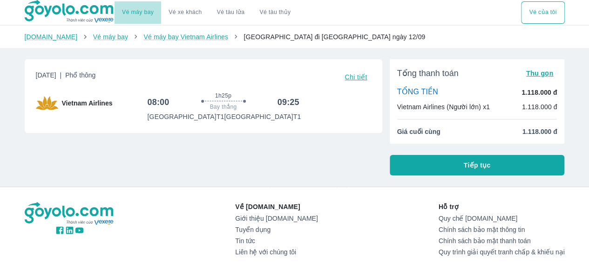
click at [137, 12] on link "Vé máy bay" at bounding box center [138, 12] width 32 height 7
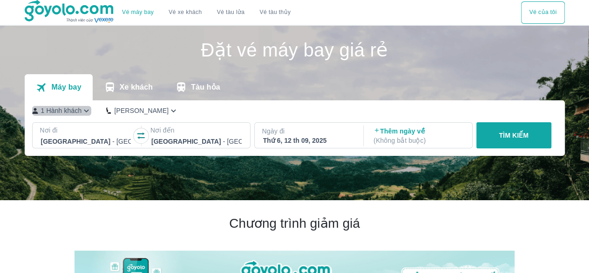
click at [84, 111] on icon "button" at bounding box center [87, 111] width 10 height 10
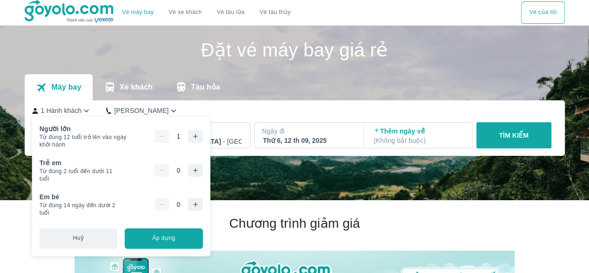
click at [196, 138] on icon "button" at bounding box center [195, 135] width 7 height 7
click at [466, 114] on div "1 Hành khách Phổ Thông" at bounding box center [292, 111] width 521 height 10
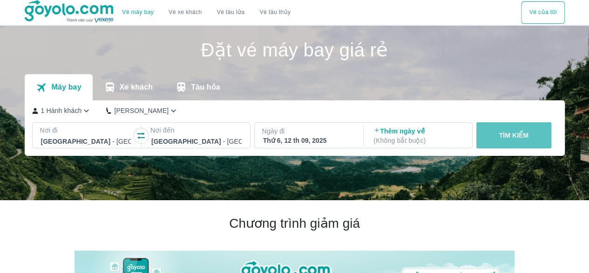
click at [516, 139] on p "TÌM KIẾM" at bounding box center [514, 134] width 30 height 9
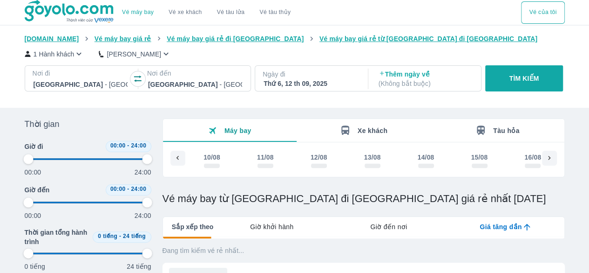
scroll to position [0, 1587]
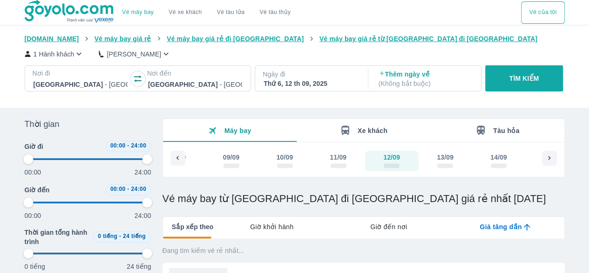
type input "97.9166666666667"
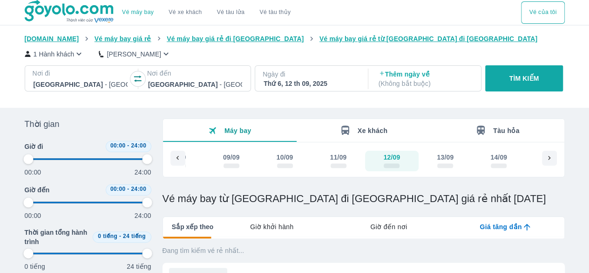
type input "97.9166666666667"
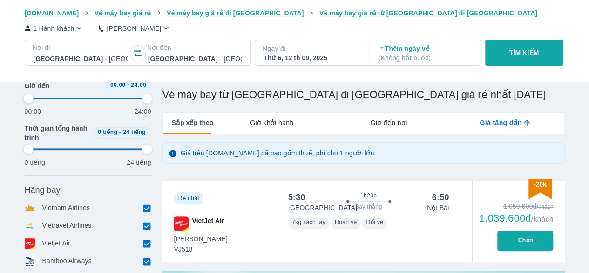
type input "97.9166666666667"
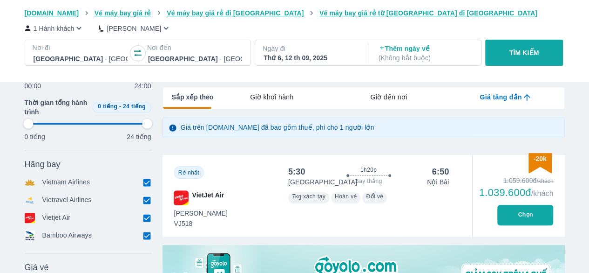
type input "97.9166666666667"
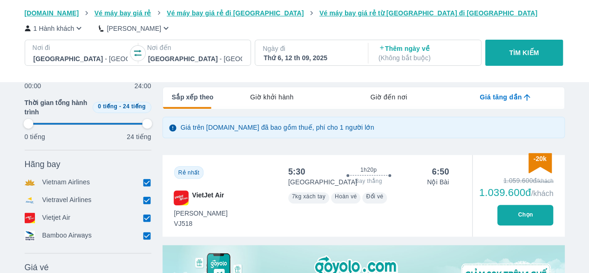
type input "97.9166666666667"
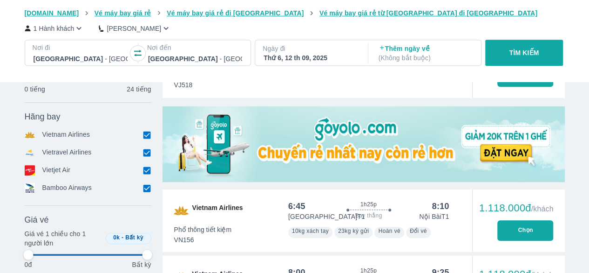
type input "97.9166666666667"
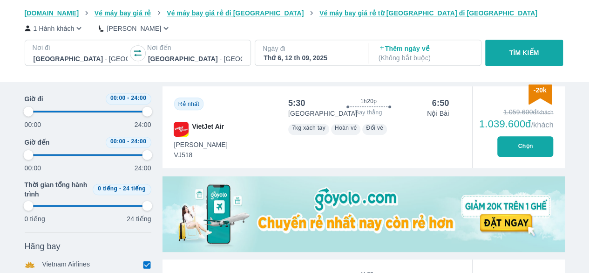
type input "97.9166666666667"
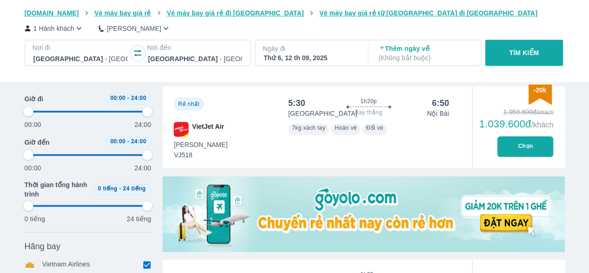
type input "97.9166666666667"
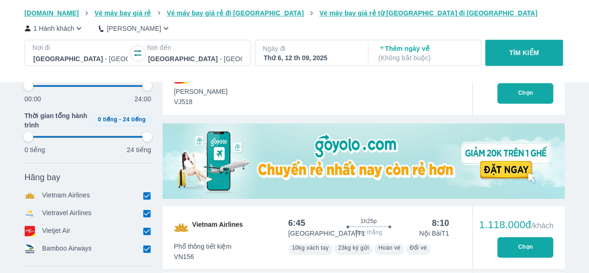
type input "97.9166666666667"
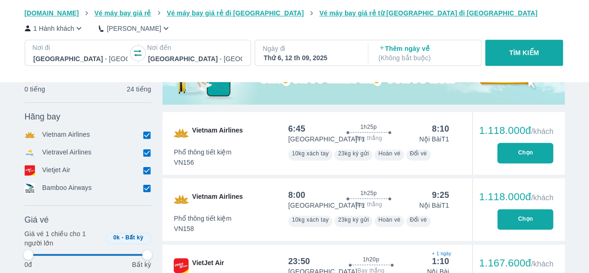
type input "97.9166666666667"
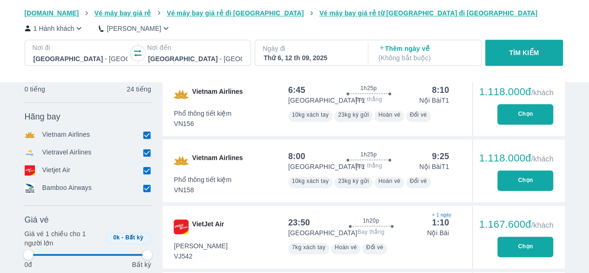
scroll to position [389, 0]
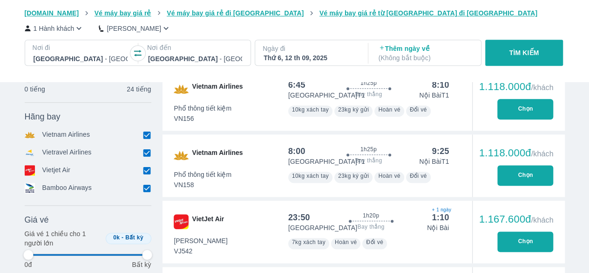
type input "97.9166666666667"
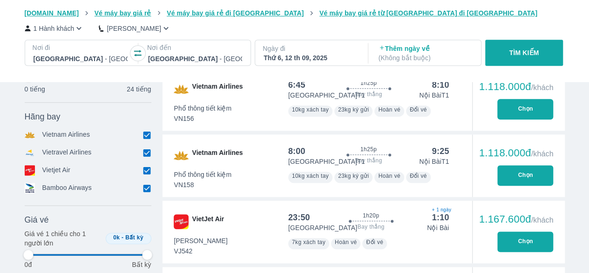
type input "97.9166666666667"
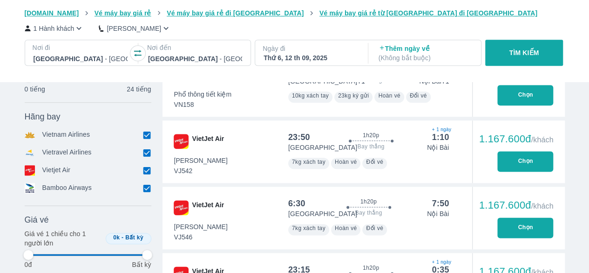
type input "97.9166666666667"
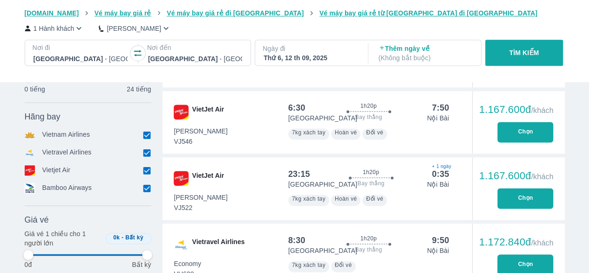
type input "97.9166666666667"
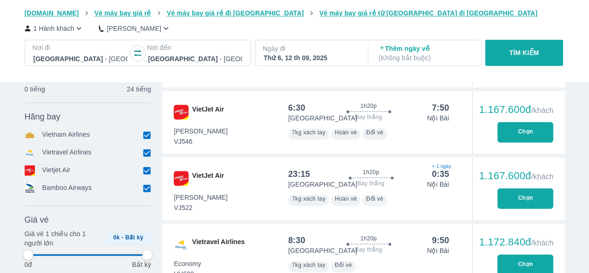
type input "97.9166666666667"
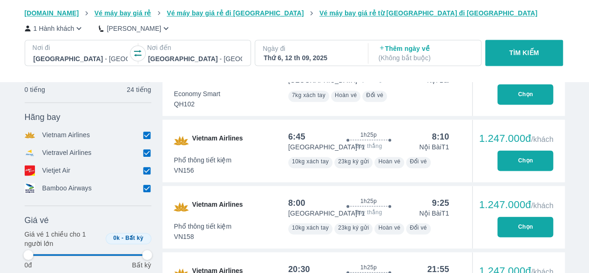
type input "97.9166666666667"
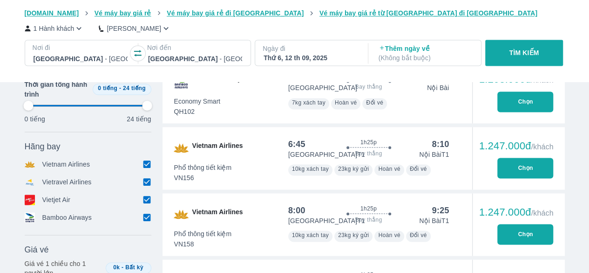
type input "97.9166666666667"
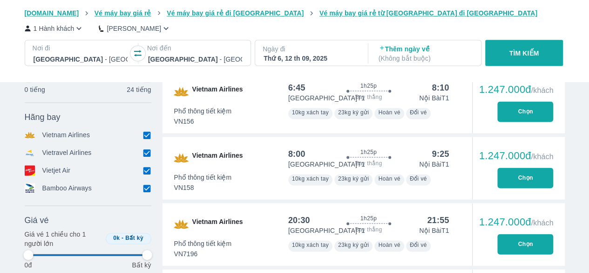
scroll to position [851, 0]
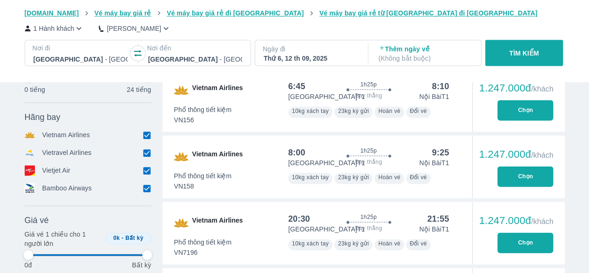
type input "97.9166666666667"
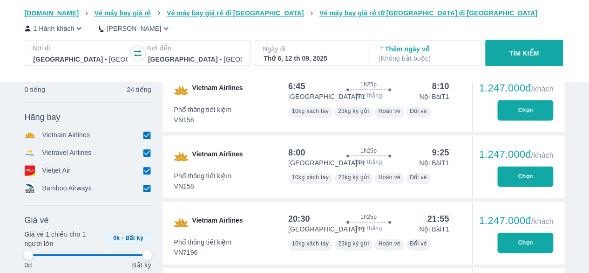
type input "97.9166666666667"
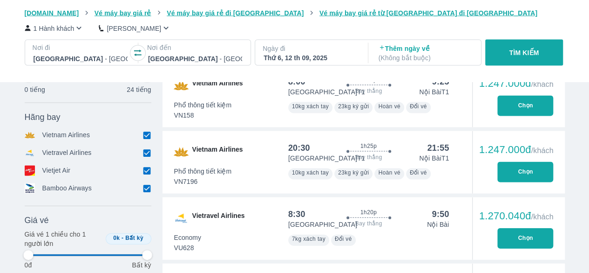
type input "97.9166666666667"
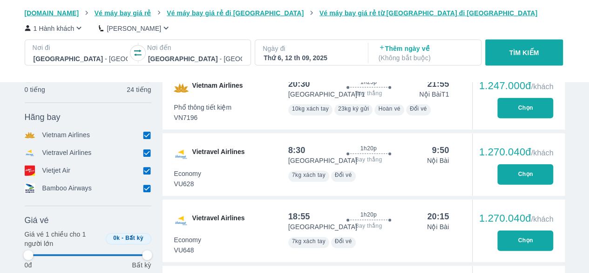
type input "97.9166666666667"
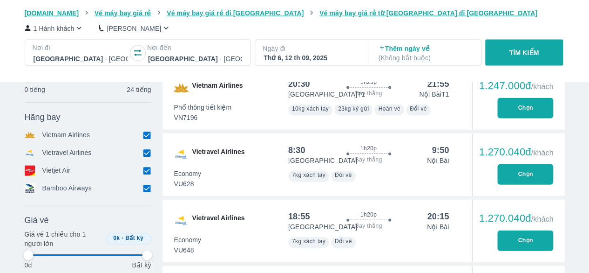
type input "97.9166666666667"
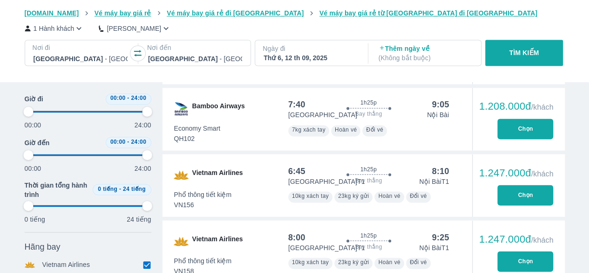
scroll to position [766, 0]
type input "97.9166666666667"
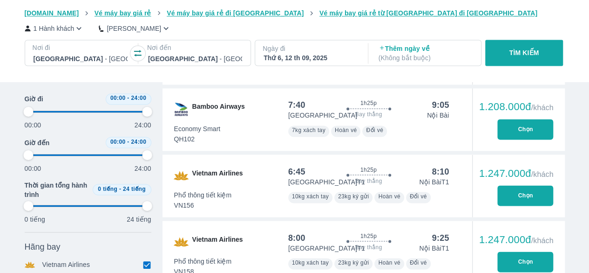
type input "97.9166666666667"
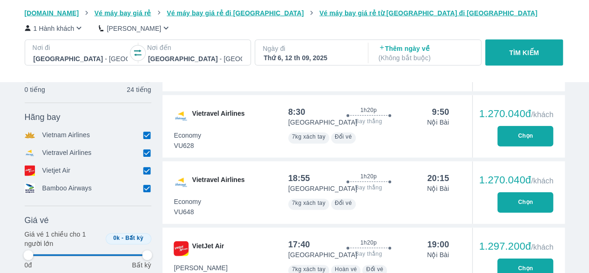
type input "97.9166666666667"
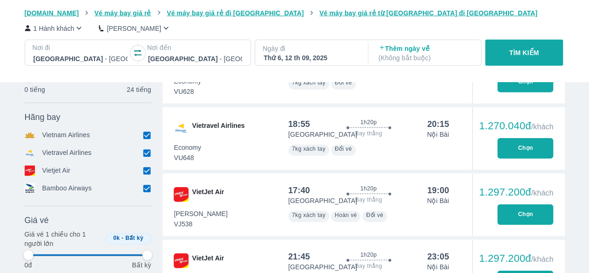
type input "97.9166666666667"
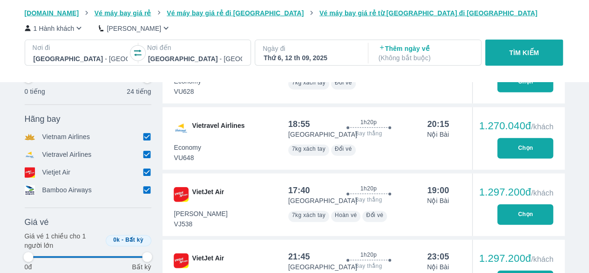
type input "97.9166666666667"
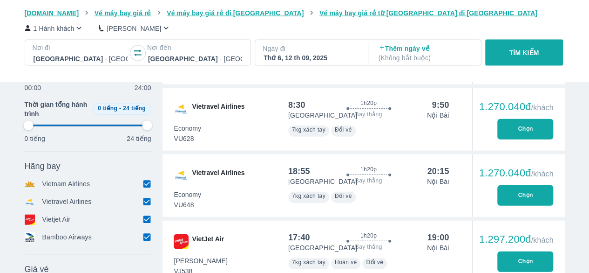
type input "97.9166666666667"
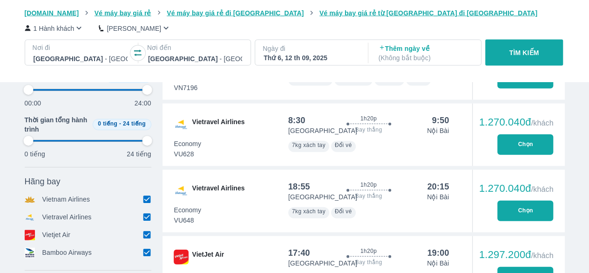
type input "97.9166666666667"
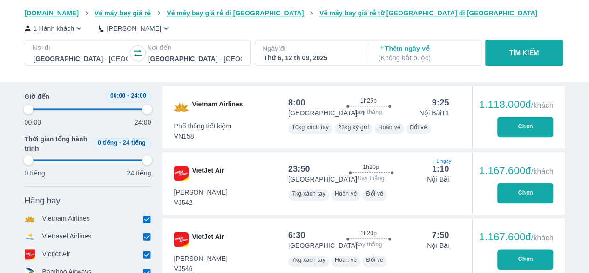
scroll to position [439, 0]
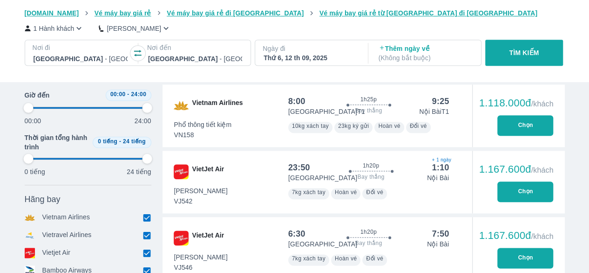
type input "97.9166666666667"
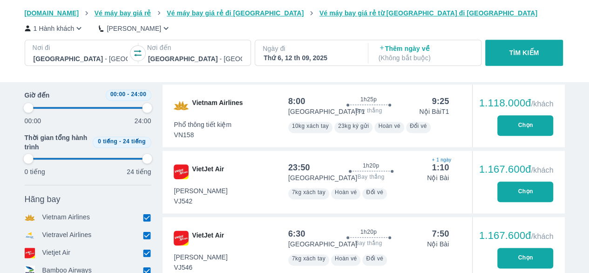
type input "97.9166666666667"
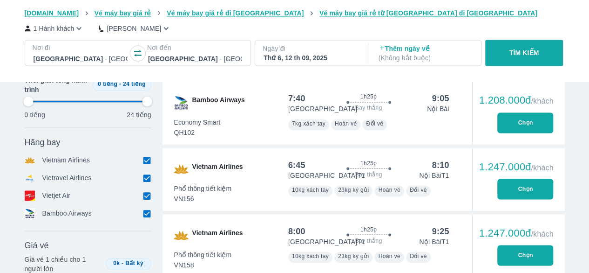
scroll to position [772, 0]
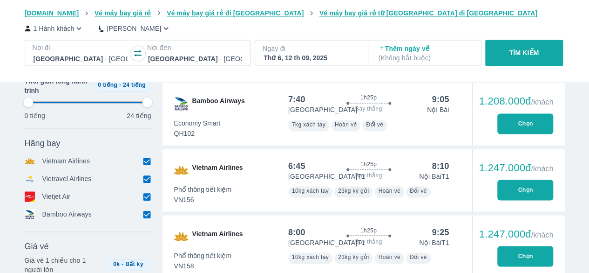
type input "97.9166666666667"
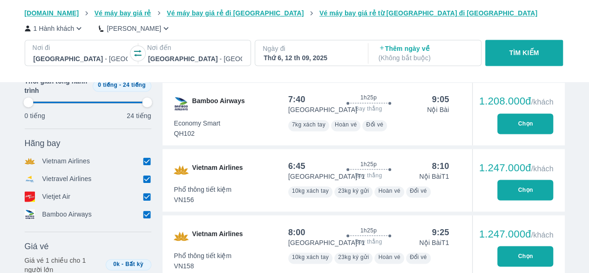
type input "97.9166666666667"
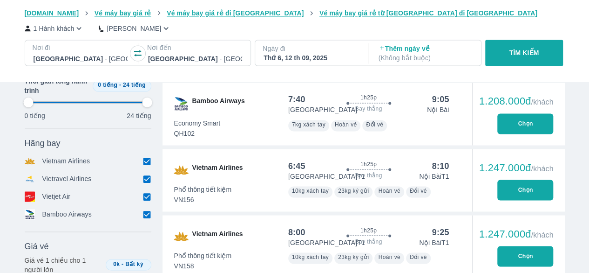
type input "97.9166666666667"
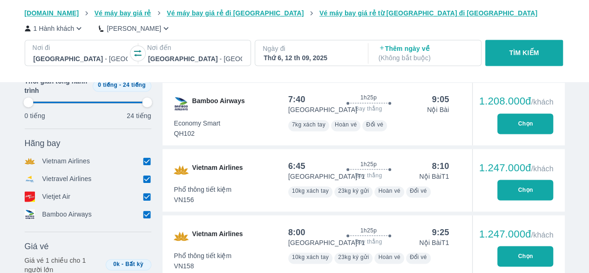
type input "97.9166666666667"
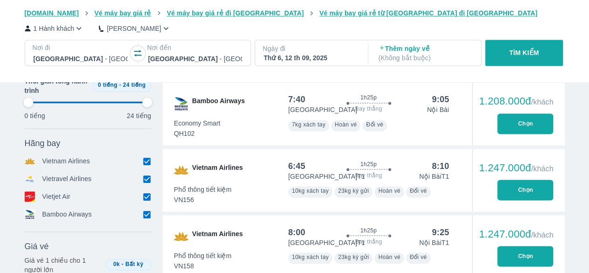
type input "97.9166666666667"
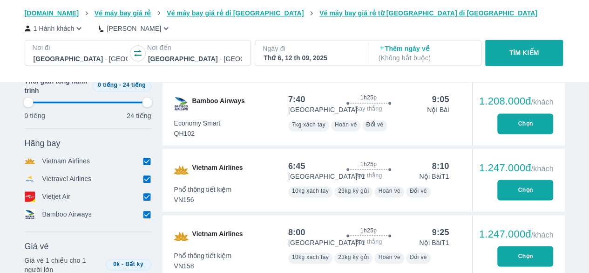
type input "97.9166666666667"
